Goal: Task Accomplishment & Management: Complete application form

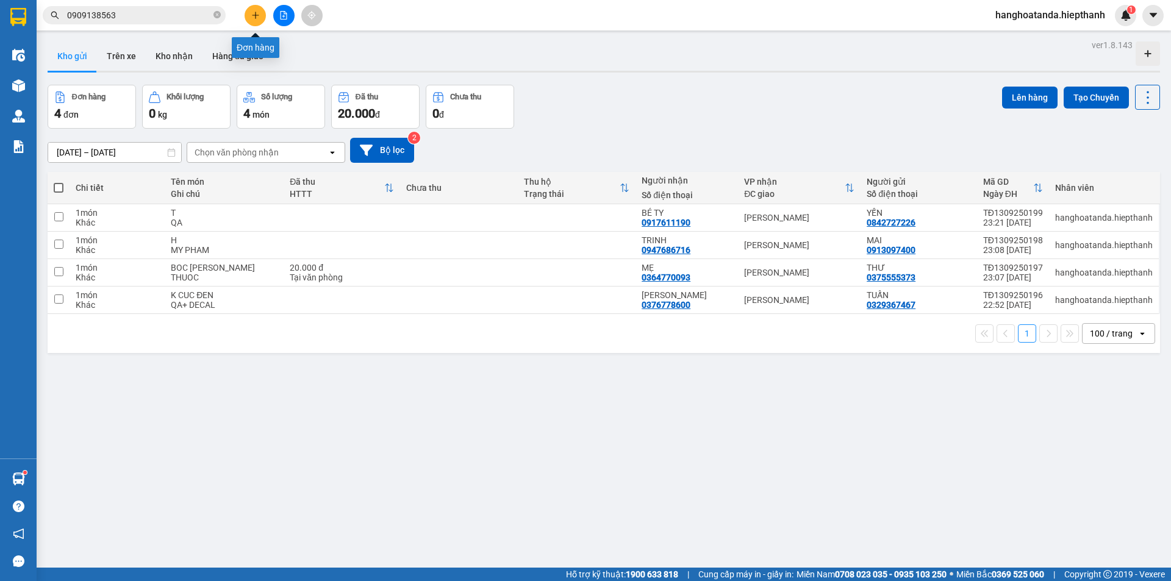
scroll to position [56, 0]
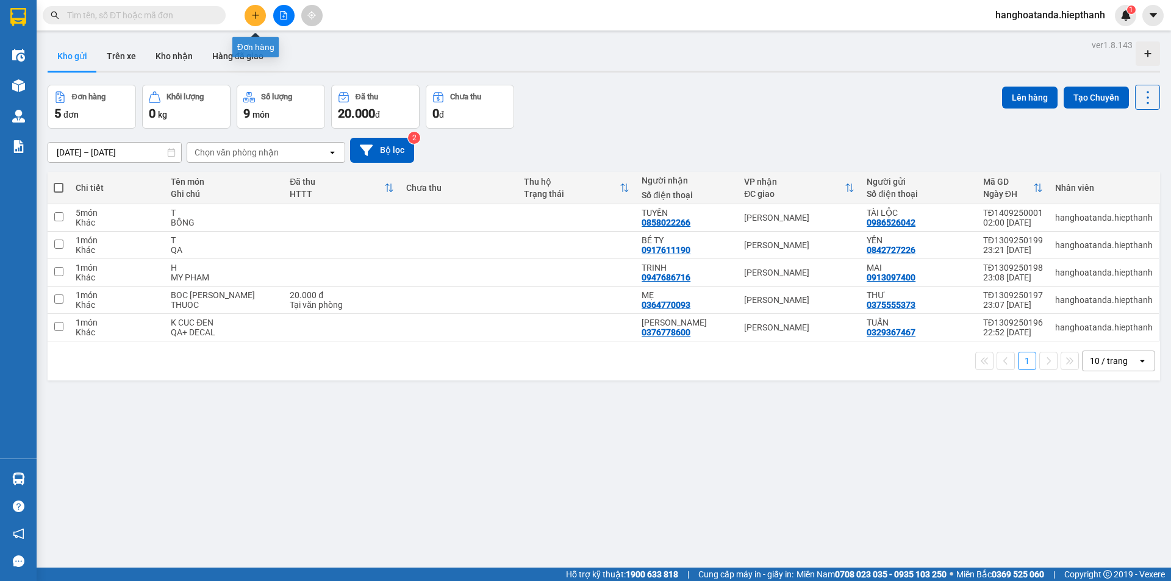
click at [254, 12] on icon "plus" at bounding box center [255, 15] width 9 height 9
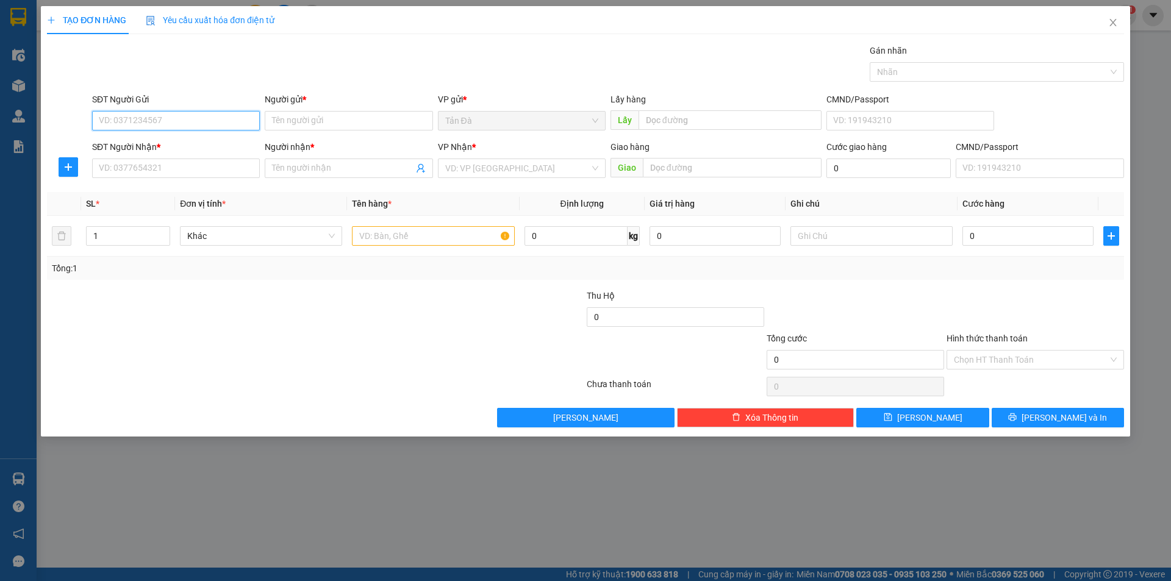
click at [198, 119] on input "SĐT Người Gửi" at bounding box center [176, 121] width 168 height 20
click at [162, 144] on div "0986526042 - [PERSON_NAME]" at bounding box center [175, 144] width 153 height 13
type input "0986526042"
type input "TÀI LỘC"
type input "0986526042"
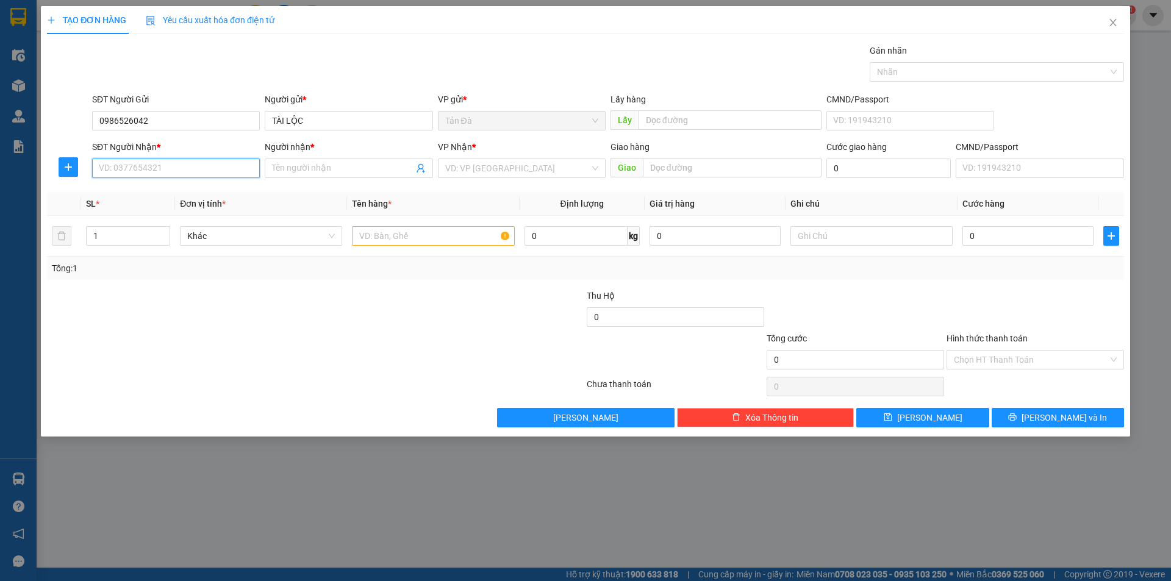
click at [168, 171] on input "SĐT Người Nhận *" at bounding box center [176, 169] width 168 height 20
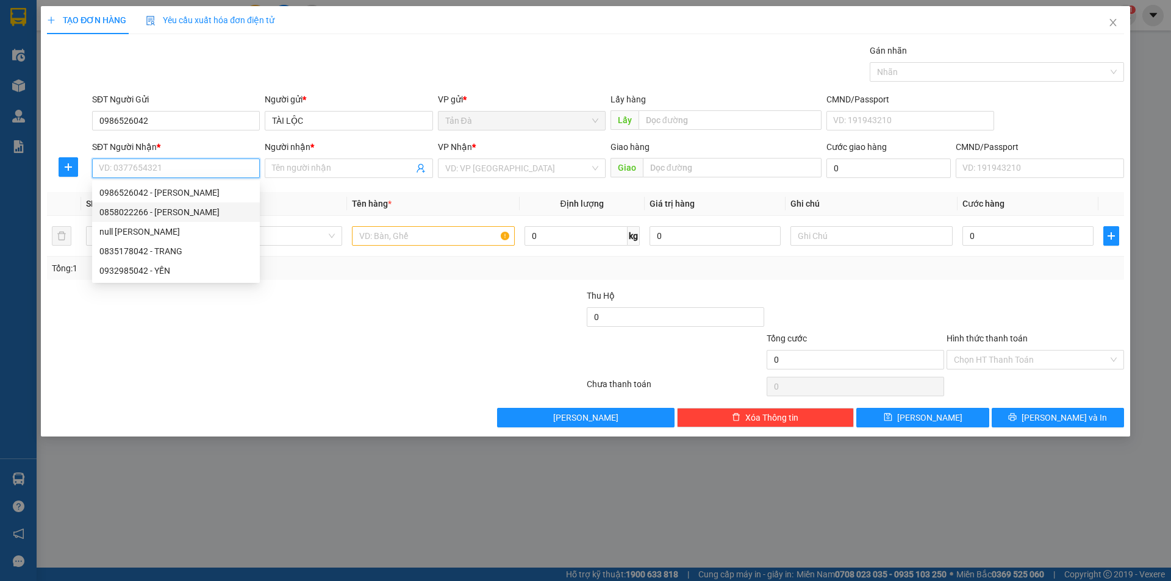
click at [170, 204] on div "0858022266 - [PERSON_NAME]" at bounding box center [176, 212] width 168 height 20
type input "0858022266"
type input "TUYỀN"
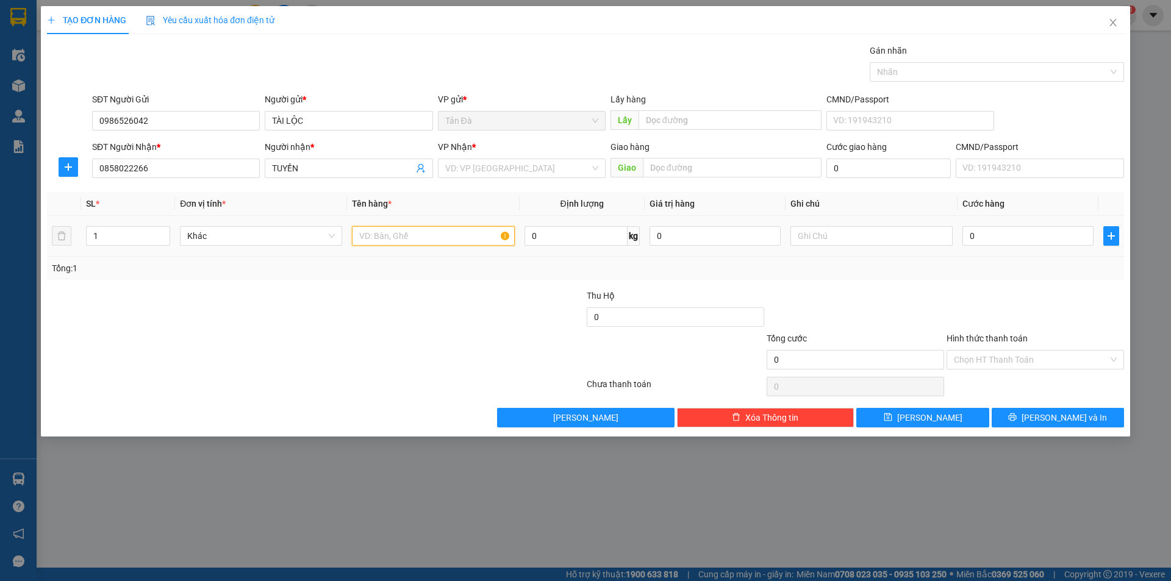
click at [380, 236] on input "text" at bounding box center [433, 236] width 162 height 20
type input "T"
click at [499, 166] on input "search" at bounding box center [517, 168] width 145 height 18
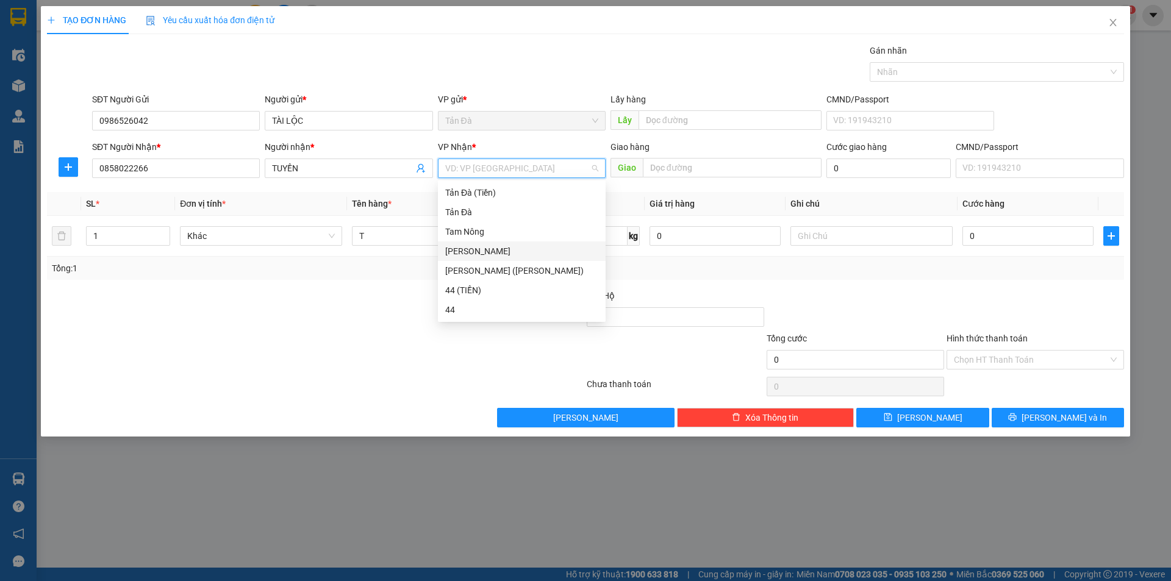
click at [473, 251] on div "[PERSON_NAME]" at bounding box center [521, 251] width 153 height 13
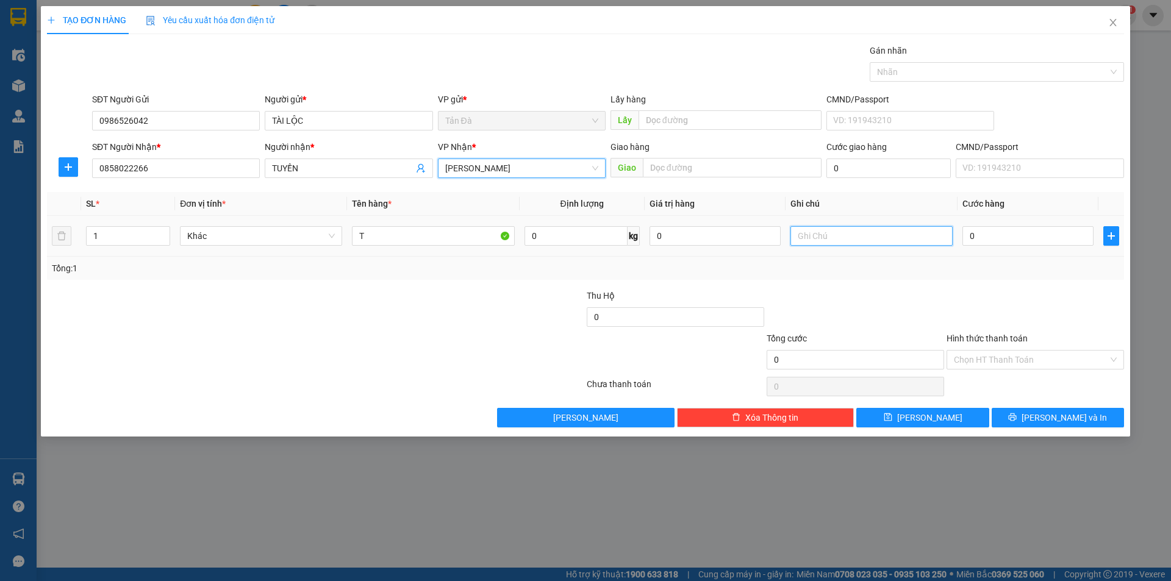
click at [814, 237] on input "text" at bounding box center [871, 236] width 162 height 20
type input "BÔNG"
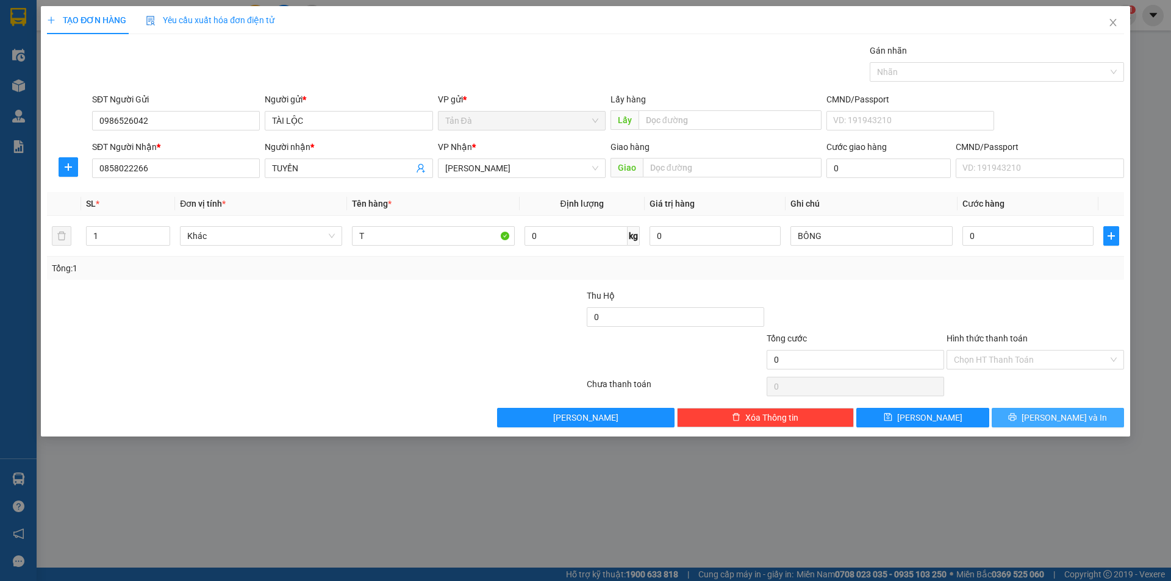
click at [1025, 418] on button "[PERSON_NAME] và In" at bounding box center [1058, 418] width 132 height 20
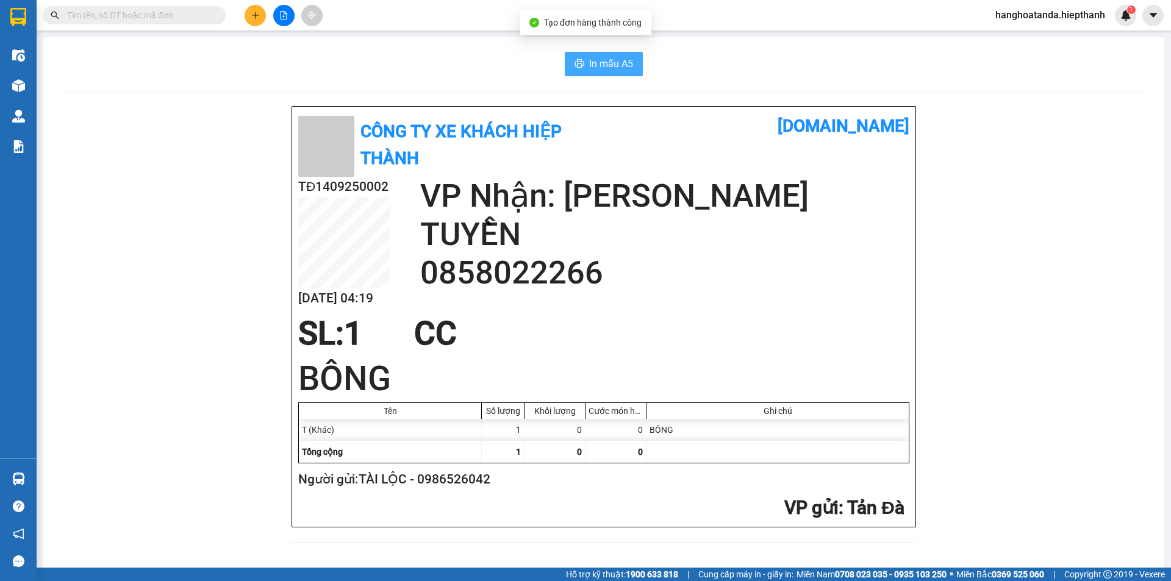
click at [607, 60] on span "In mẫu A5" at bounding box center [611, 63] width 44 height 15
